Goal: Information Seeking & Learning: Check status

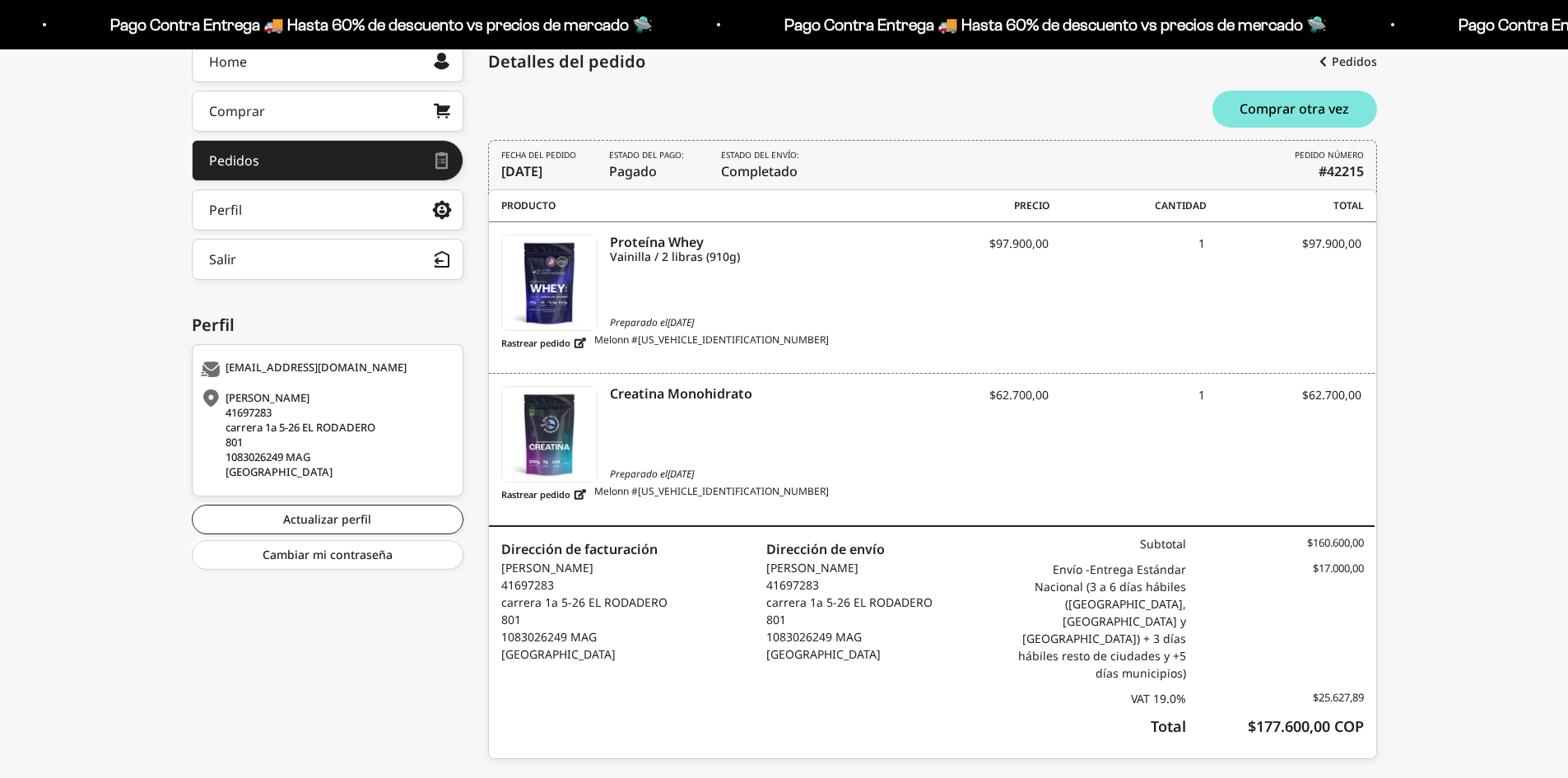
scroll to position [241, 0]
click at [573, 337] on link "Rastrear pedido" at bounding box center [543, 342] width 84 height 20
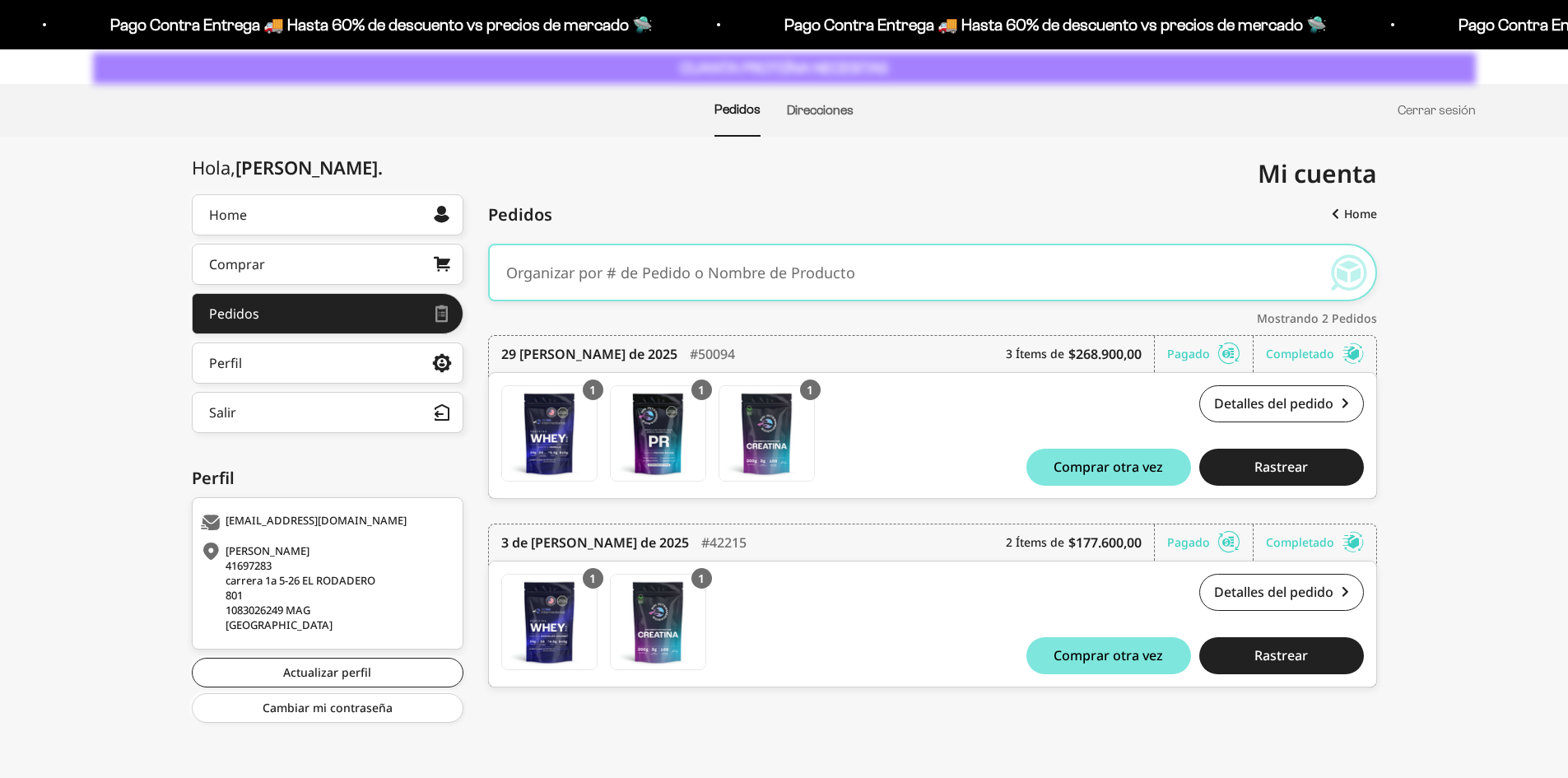
scroll to position [88, 0]
click at [1273, 415] on link "Detalles del pedido" at bounding box center [1281, 404] width 164 height 37
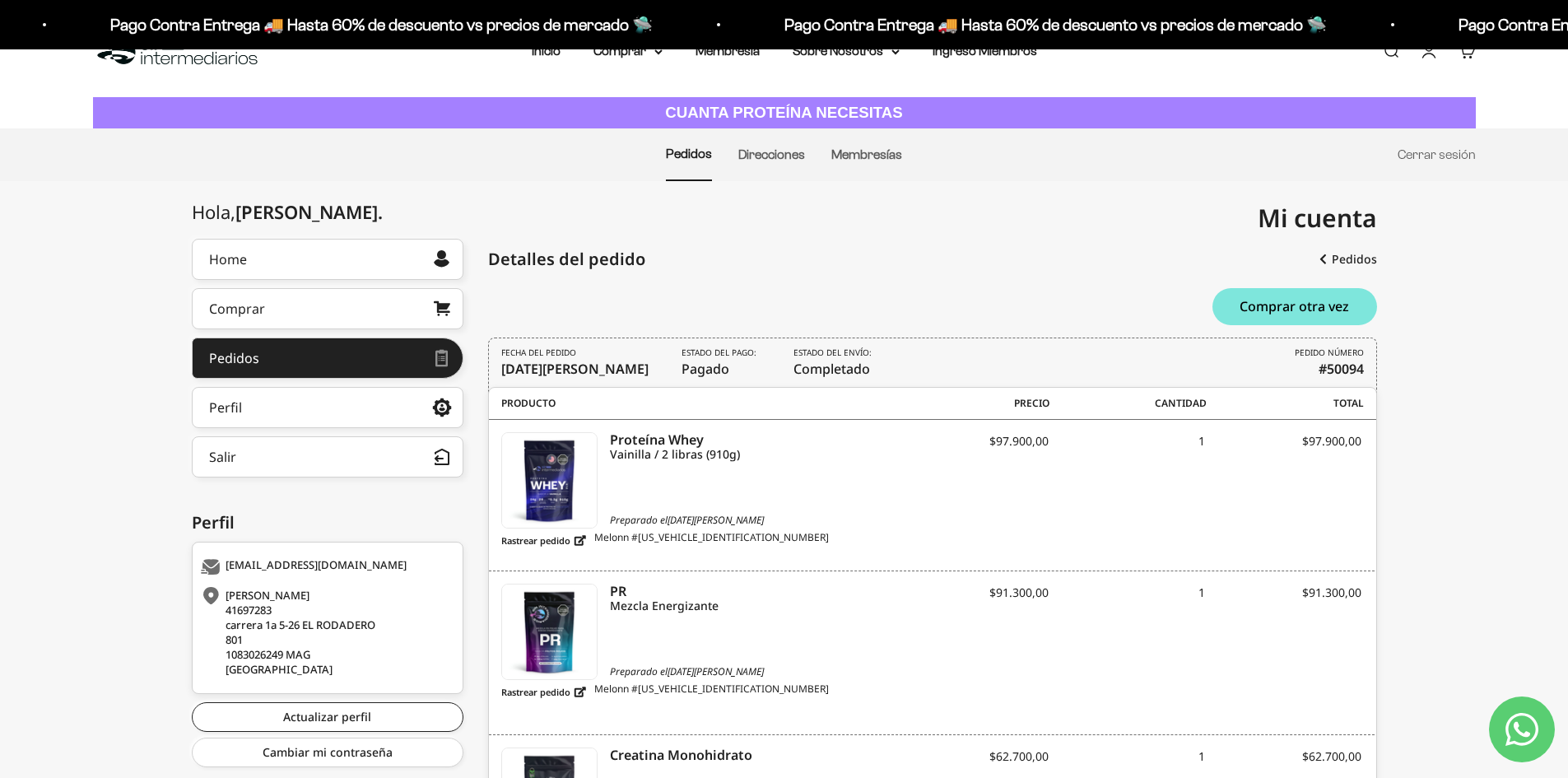
scroll to position [41, 0]
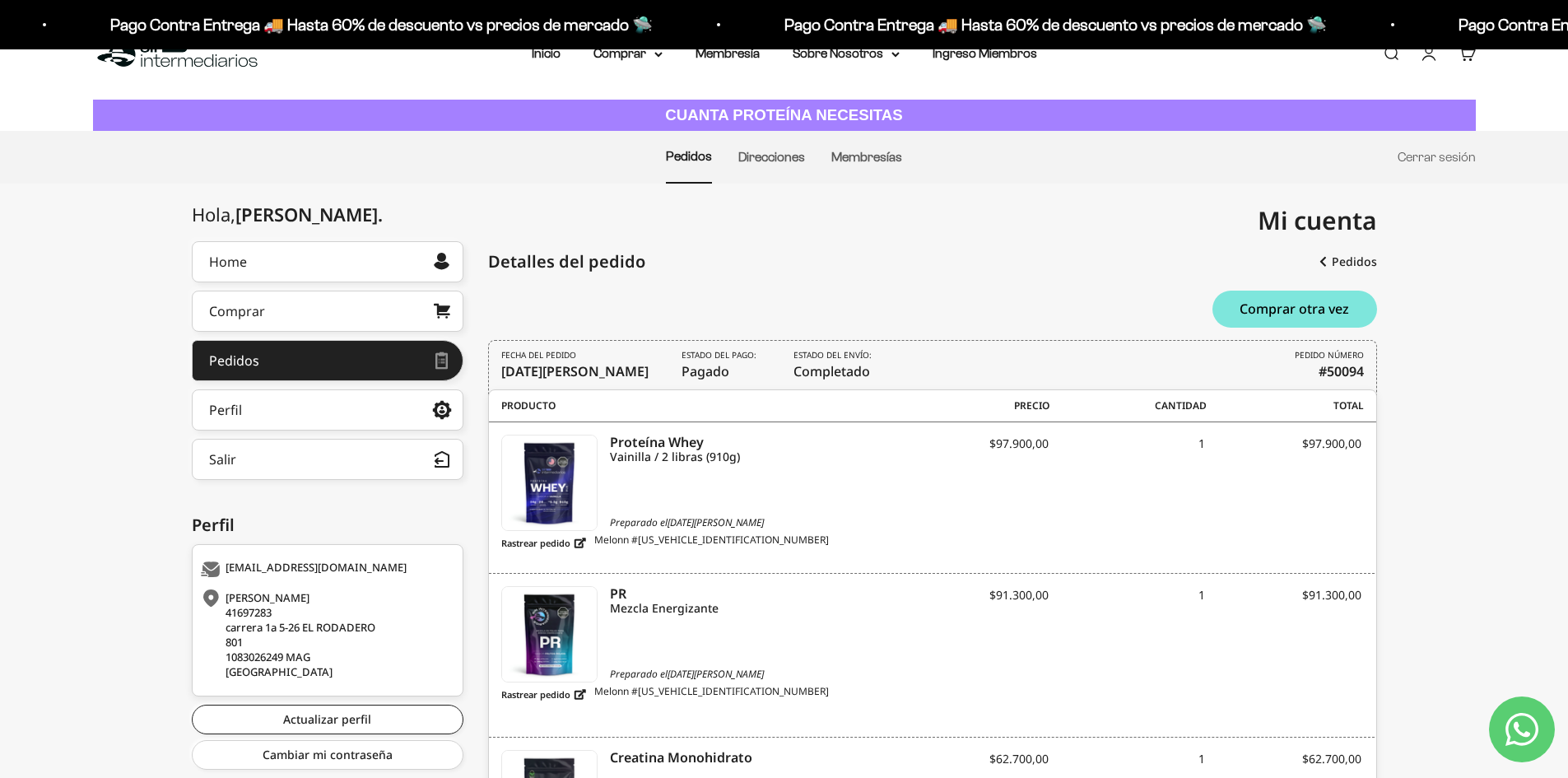
drag, startPoint x: 1579, startPoint y: 210, endPoint x: 1474, endPoint y: 236, distance: 108.2
click at [1474, 236] on html "Ir al contenido Pago Contra Entrega 🚚 Hasta 60% de descuento vs precios de merc…" at bounding box center [784, 573] width 1568 height 1229
click at [558, 546] on link "Rastrear pedido" at bounding box center [543, 542] width 84 height 20
drag, startPoint x: 1331, startPoint y: 5, endPoint x: 1499, endPoint y: 234, distance: 284.0
click at [1499, 238] on div "Home Comprar Pedidos Perfil Salir Mi cuenta Home > Mi cuenta > Pedidos > Detall…" at bounding box center [784, 686] width 1568 height 1005
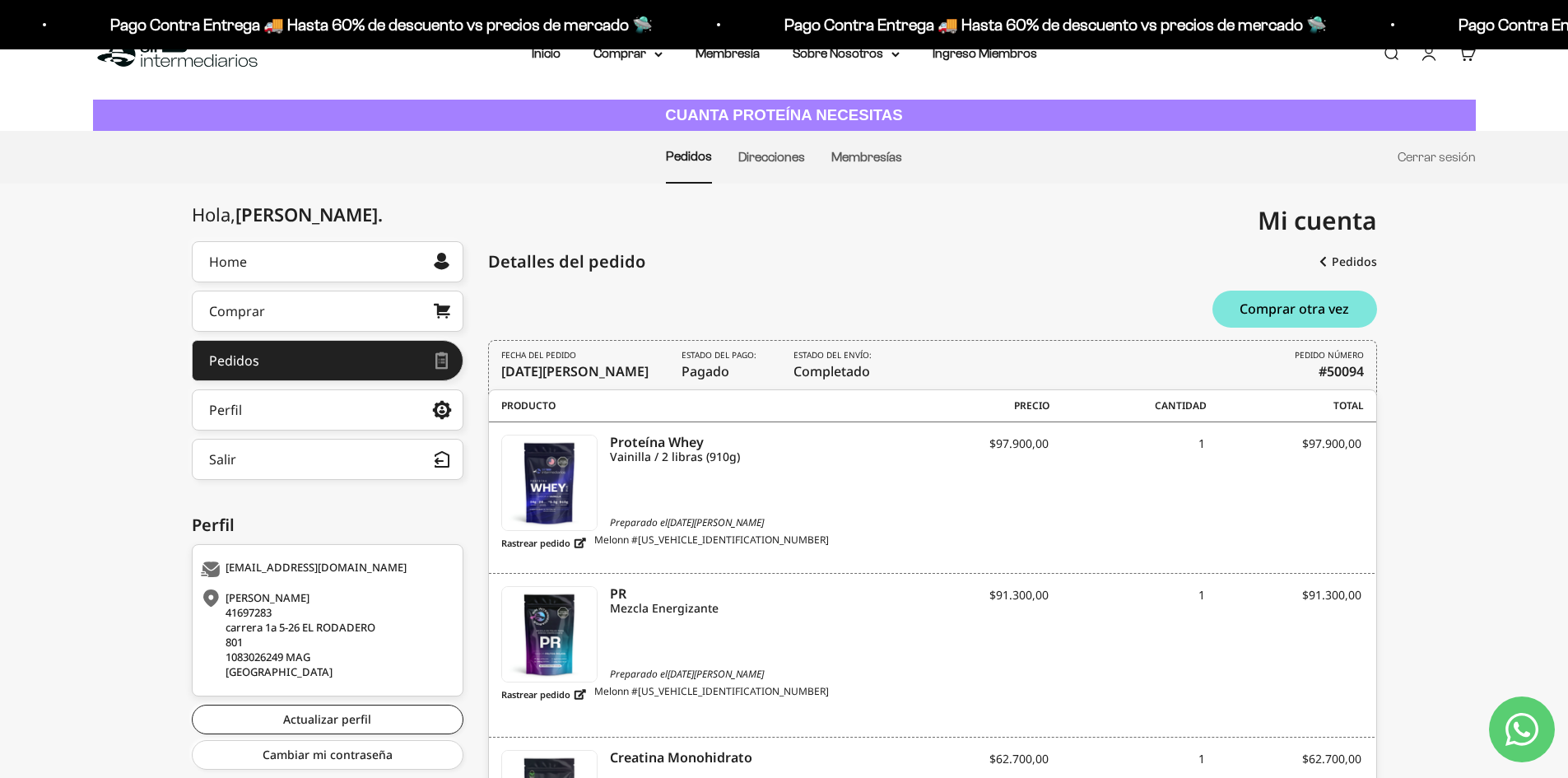
click at [640, 542] on span "Melonn #M1756500171320420" at bounding box center [711, 542] width 235 height 20
click at [527, 534] on link "Rastrear pedido" at bounding box center [543, 542] width 84 height 20
